Goal: Transaction & Acquisition: Purchase product/service

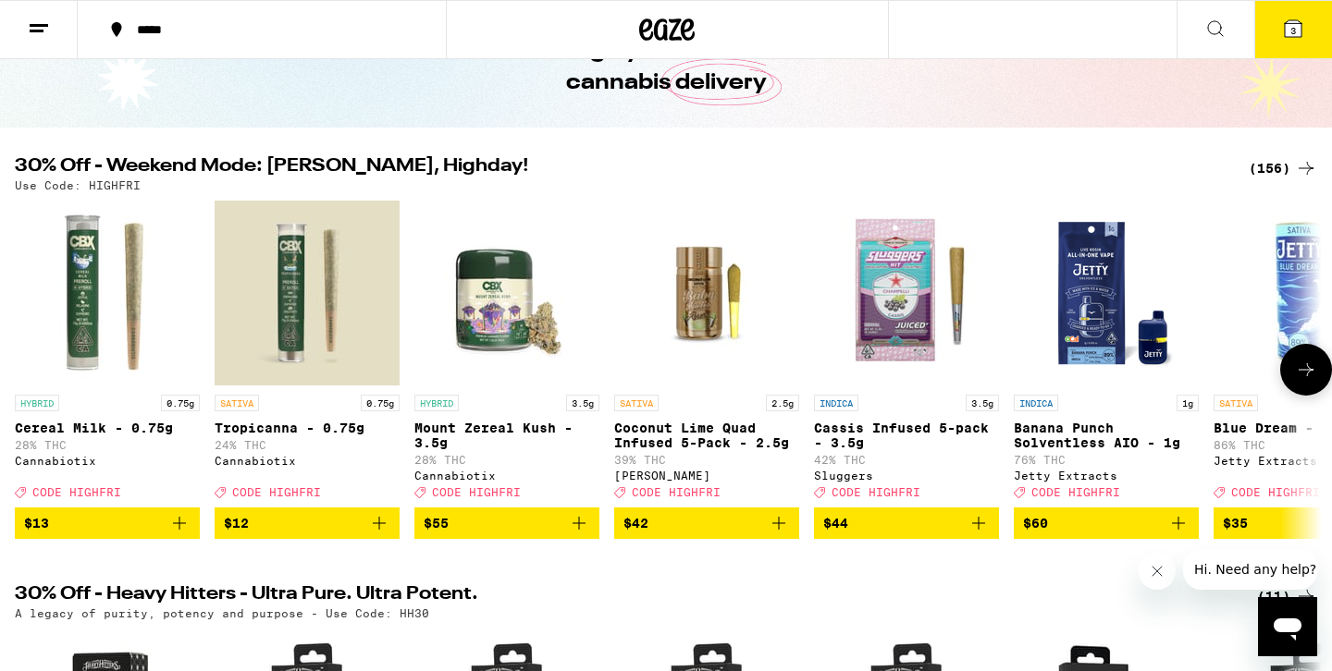
scroll to position [113, 0]
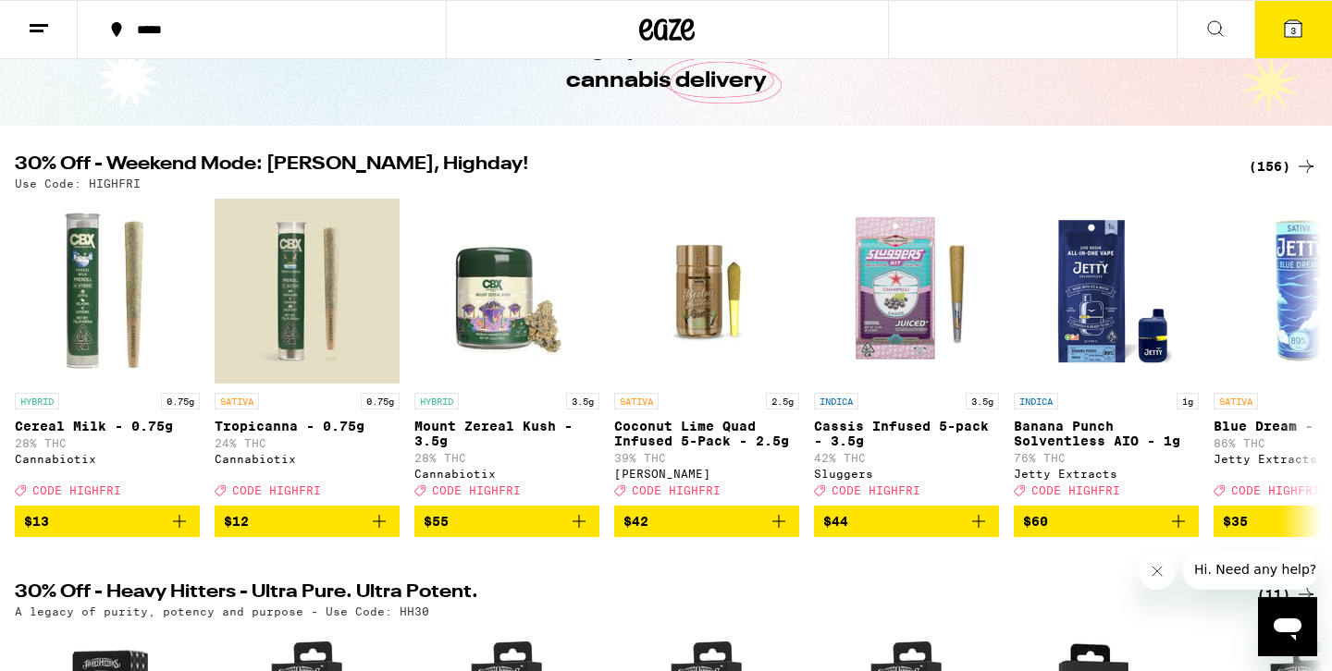
click at [1262, 169] on div "(156)" at bounding box center [1282, 166] width 68 height 22
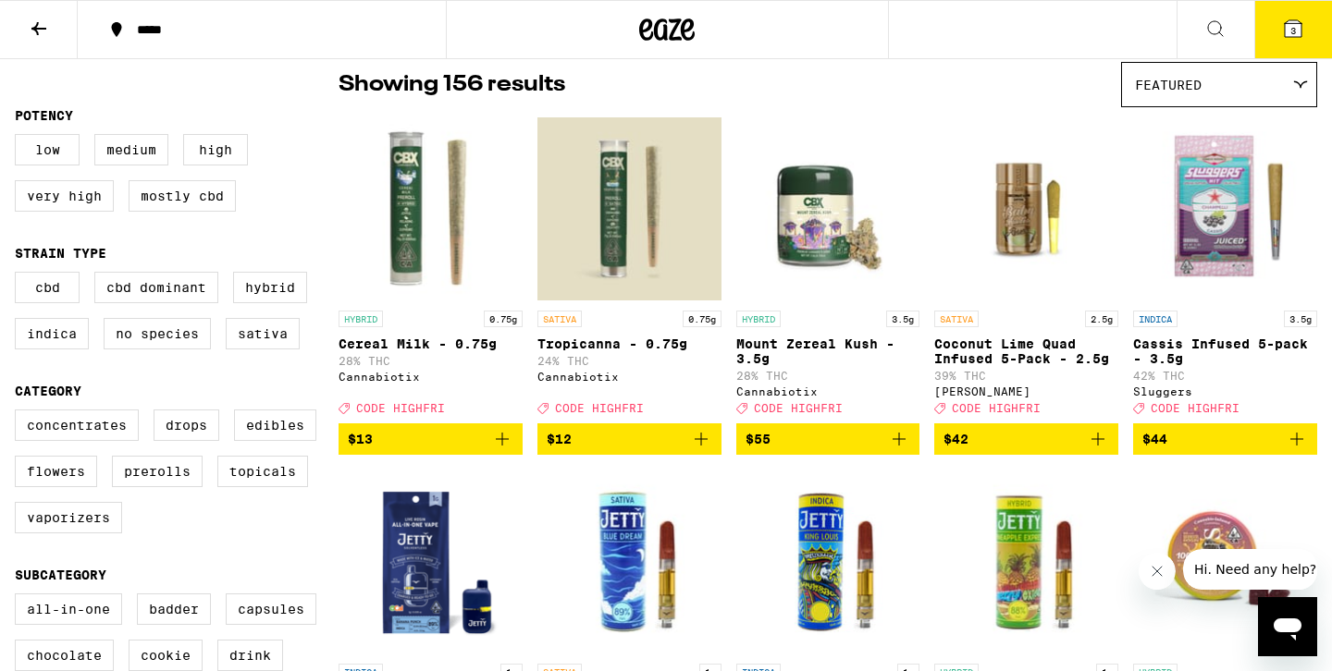
scroll to position [154, 0]
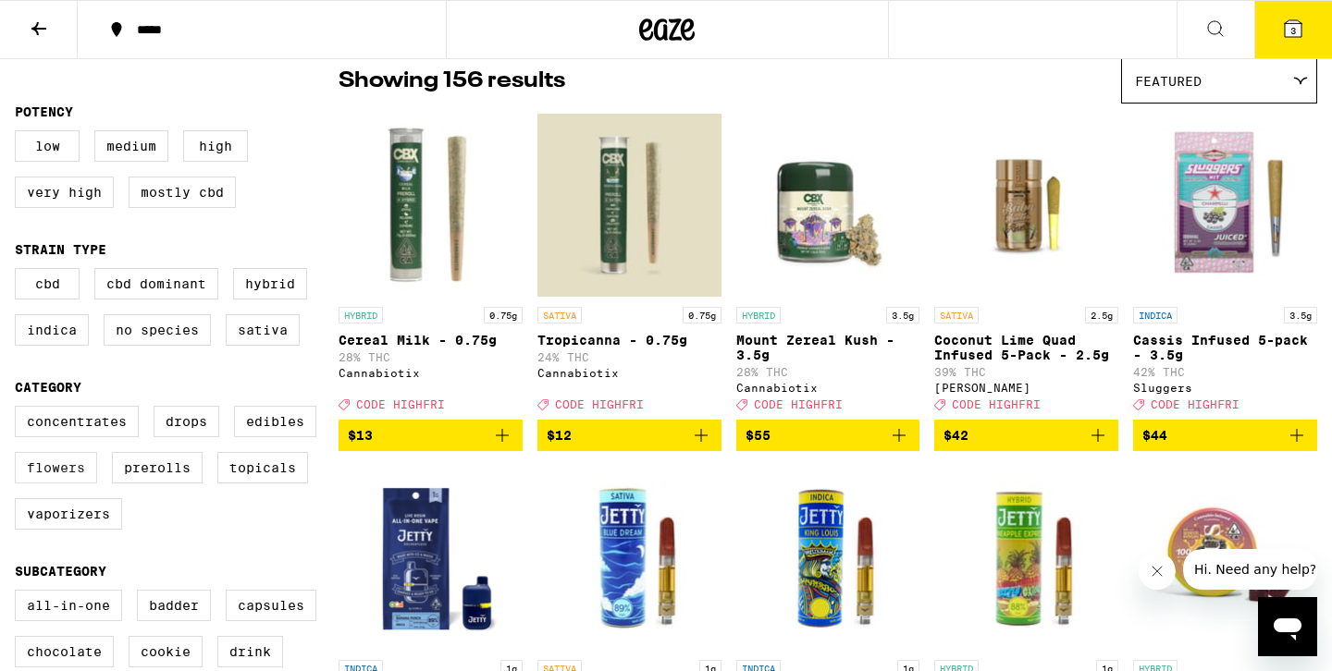
click at [39, 484] on label "Flowers" at bounding box center [56, 467] width 82 height 31
click at [19, 410] on input "Flowers" at bounding box center [18, 409] width 1 height 1
checkbox input "true"
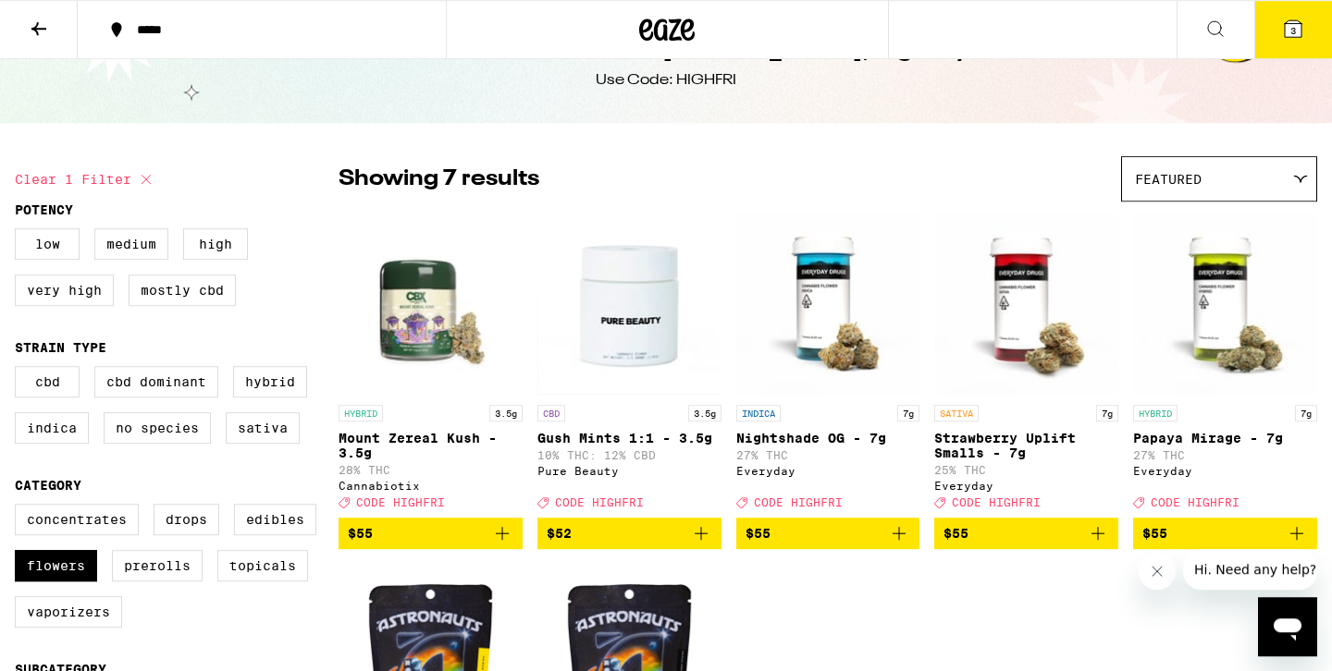
scroll to position [47, 0]
